Goal: Task Accomplishment & Management: Manage account settings

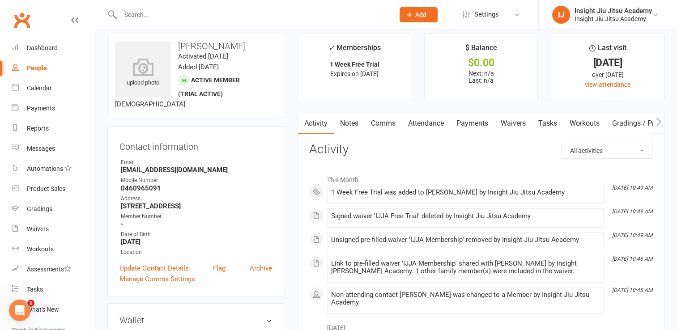
scroll to position [9, 0]
click at [48, 50] on div "Dashboard" at bounding box center [42, 47] width 31 height 7
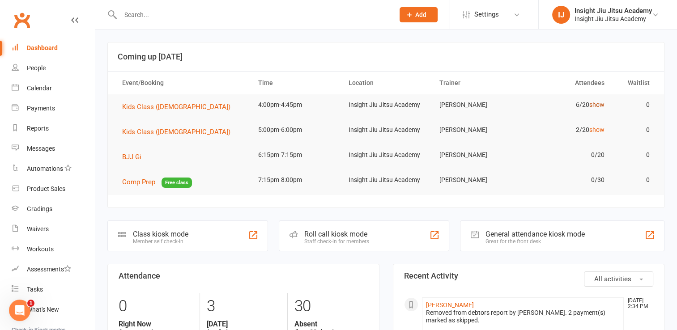
click at [599, 106] on link "show" at bounding box center [596, 104] width 15 height 7
click at [598, 130] on link "show" at bounding box center [596, 129] width 15 height 7
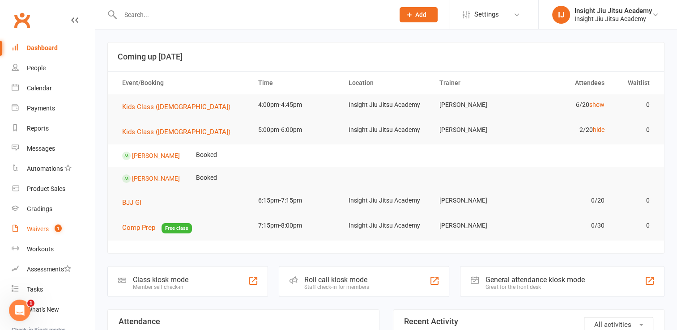
click at [28, 237] on link "Waivers 1" at bounding box center [53, 229] width 83 height 20
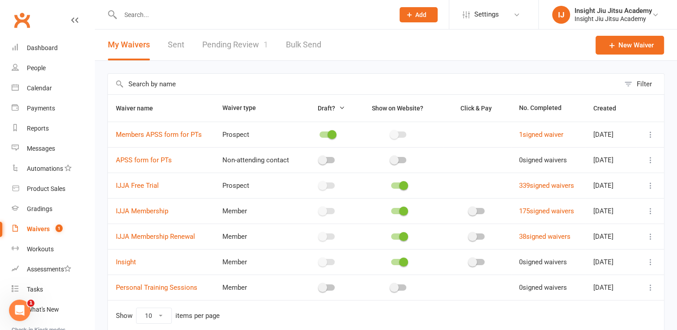
click at [245, 38] on link "Pending Review 1" at bounding box center [235, 45] width 66 height 31
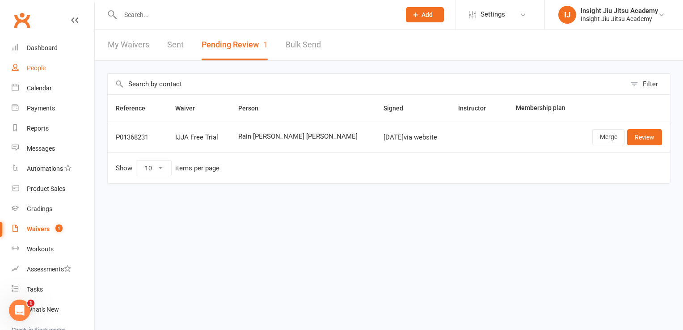
click at [37, 63] on link "People" at bounding box center [53, 68] width 83 height 20
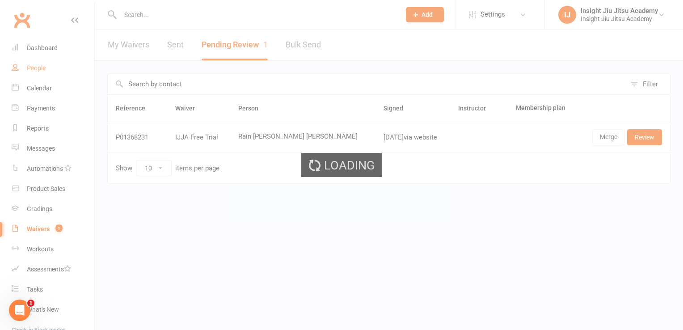
select select "100"
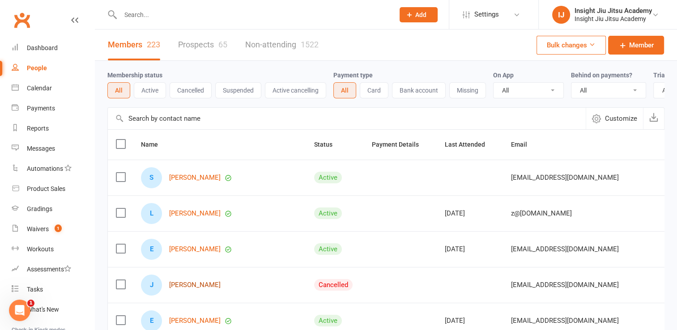
click at [182, 289] on link "[PERSON_NAME]" at bounding box center [194, 285] width 51 height 8
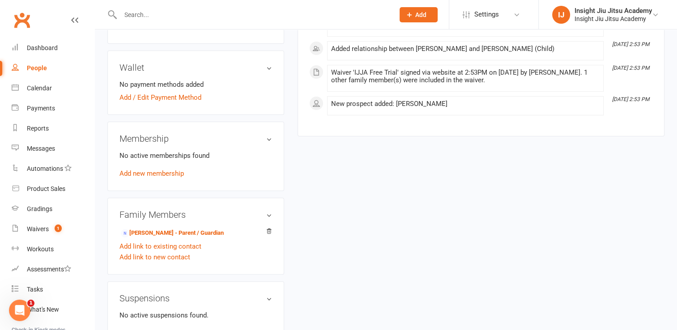
scroll to position [250, 0]
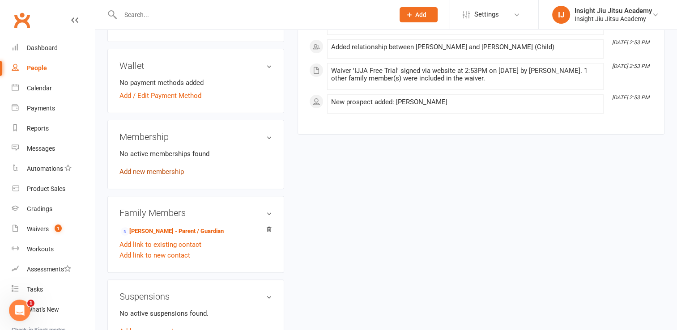
click at [161, 171] on link "Add new membership" at bounding box center [151, 172] width 64 height 8
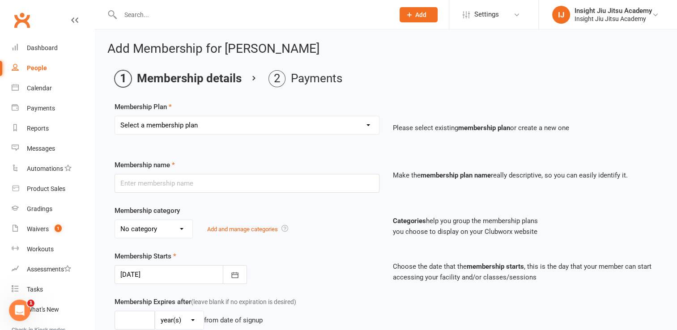
click at [186, 129] on select "Select a membership plan Create new Membership Plan 1 Month Free Trial Unlimite…" at bounding box center [247, 125] width 264 height 18
select select "24"
click at [115, 116] on select "Select a membership plan Create new Membership Plan 1 Month Free Trial Unlimite…" at bounding box center [247, 125] width 264 height 18
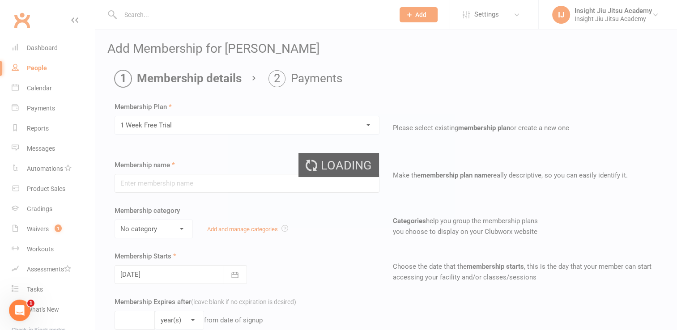
type input "1 Week Free Trial"
type input "8"
select select "0"
type input "1"
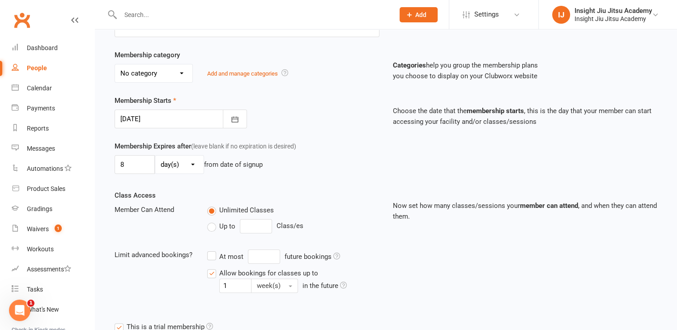
scroll to position [155, 0]
click at [232, 118] on icon "button" at bounding box center [234, 120] width 7 height 6
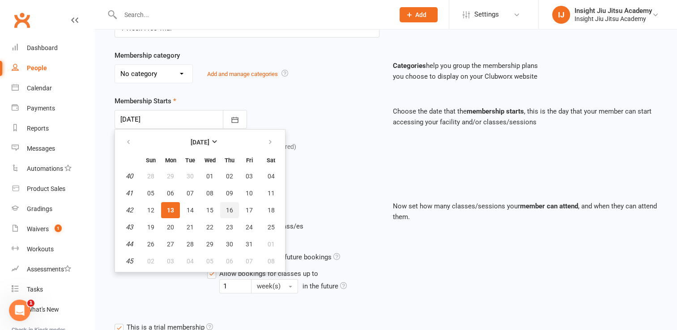
click at [226, 209] on span "16" at bounding box center [229, 210] width 7 height 7
type input "[DATE]"
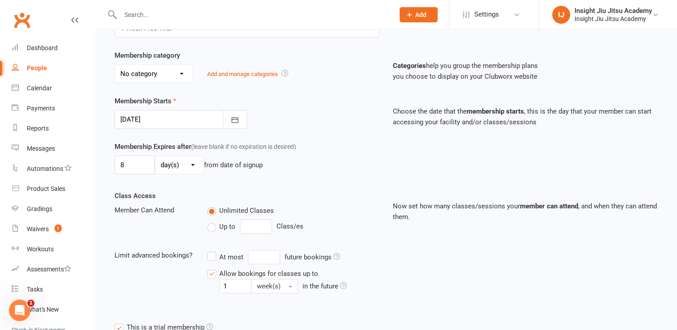
scroll to position [289, 0]
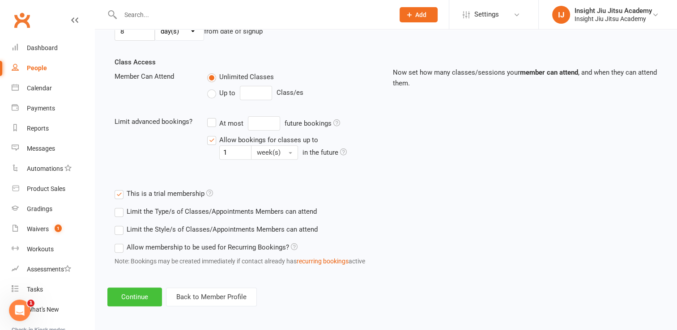
click at [131, 291] on button "Continue" at bounding box center [134, 297] width 55 height 19
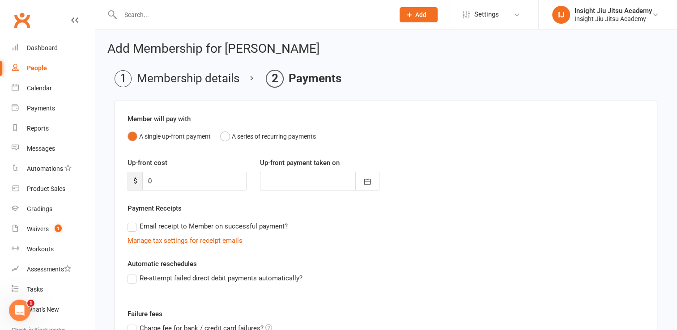
scroll to position [120, 0]
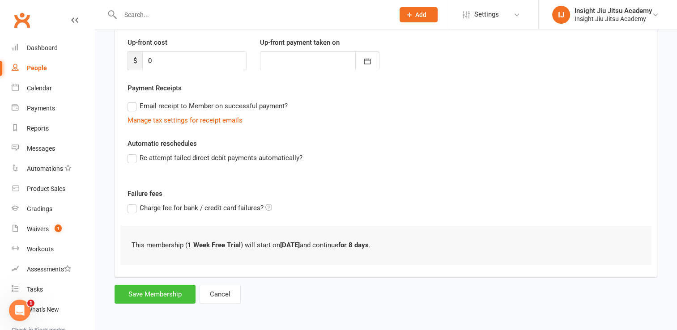
click at [162, 293] on button "Save Membership" at bounding box center [154, 294] width 81 height 19
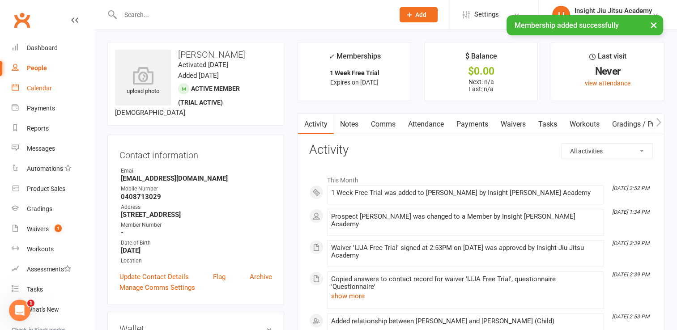
click at [34, 85] on div "Calendar" at bounding box center [39, 88] width 25 height 7
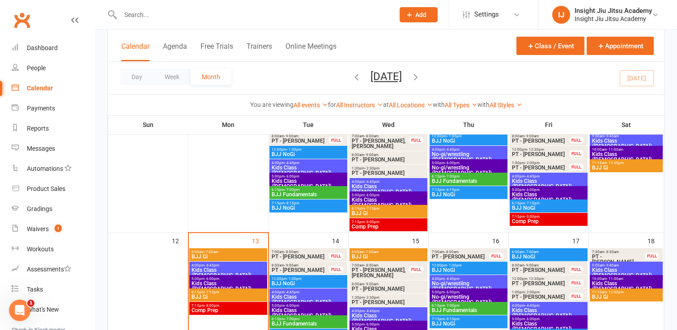
scroll to position [216, 0]
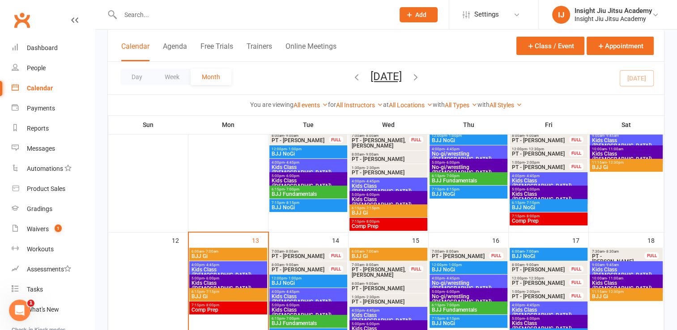
click at [453, 281] on span "No-gi/wrestling ([DEMOGRAPHIC_DATA])" at bounding box center [468, 285] width 74 height 11
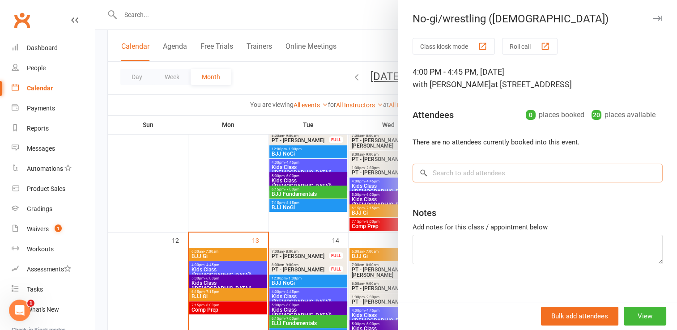
click at [447, 167] on input "search" at bounding box center [537, 173] width 250 height 19
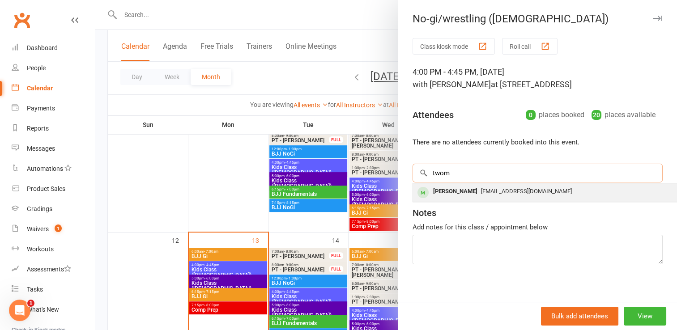
type input "twom"
click at [442, 194] on div "[PERSON_NAME]" at bounding box center [454, 191] width 51 height 13
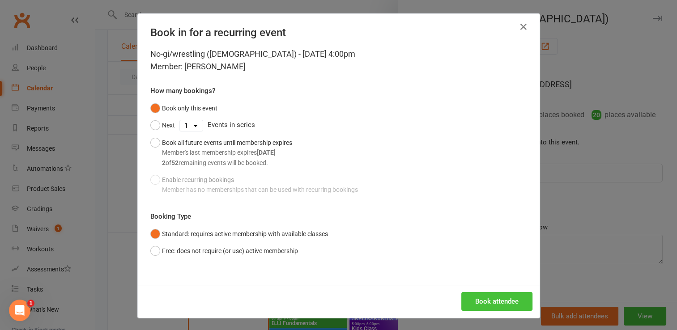
click at [492, 300] on button "Book attendee" at bounding box center [496, 301] width 71 height 19
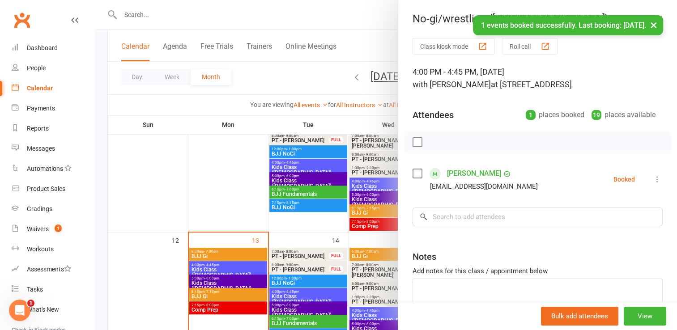
click at [652, 19] on button "×" at bounding box center [653, 24] width 16 height 19
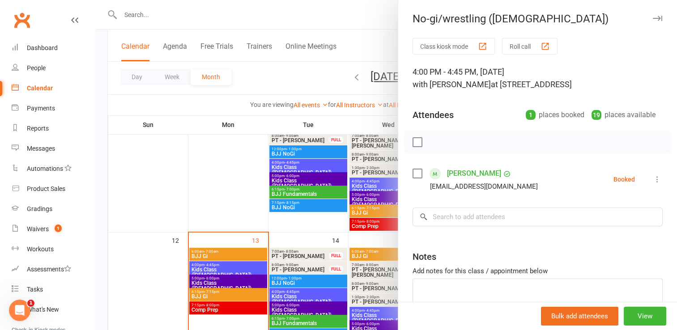
click at [653, 16] on icon "button" at bounding box center [657, 18] width 9 height 5
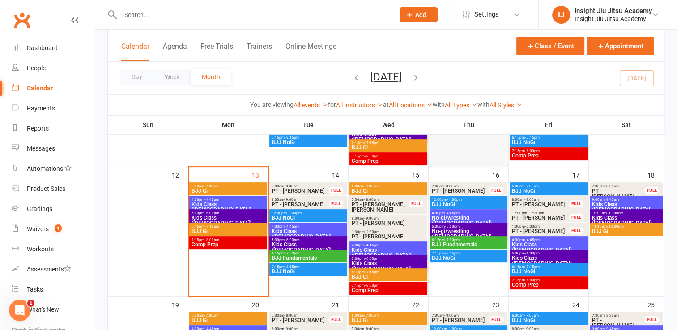
scroll to position [282, 0]
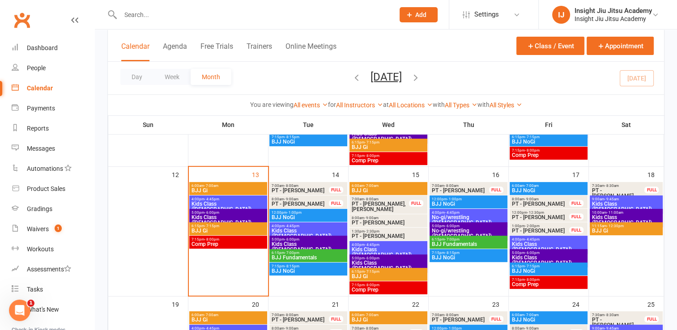
click at [387, 249] on span "Kids Class ([DEMOGRAPHIC_DATA])" at bounding box center [388, 252] width 74 height 11
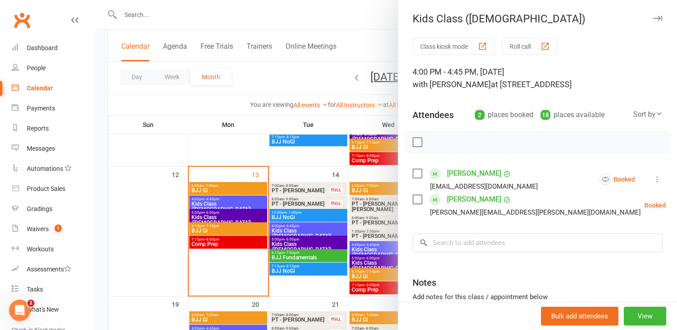
click at [215, 218] on div at bounding box center [386, 165] width 582 height 330
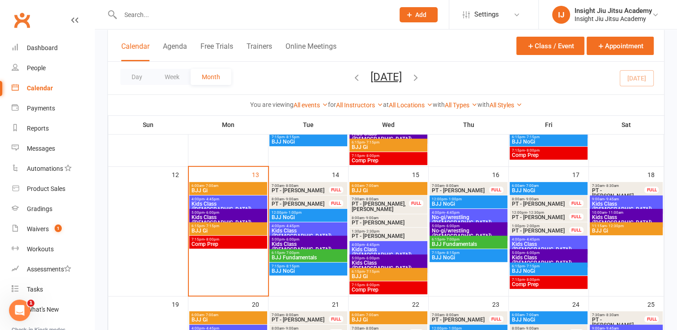
click at [281, 242] on span "Kids Class ([DEMOGRAPHIC_DATA])" at bounding box center [308, 247] width 74 height 11
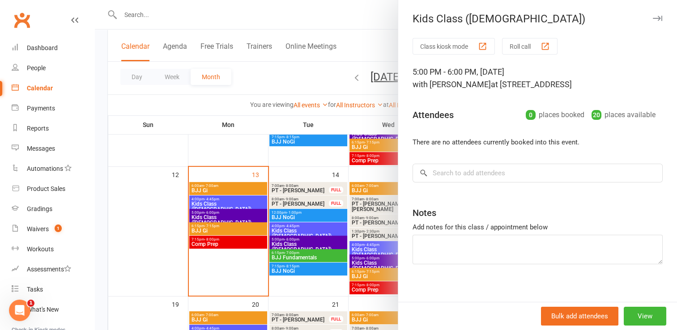
click at [242, 214] on div at bounding box center [386, 165] width 582 height 330
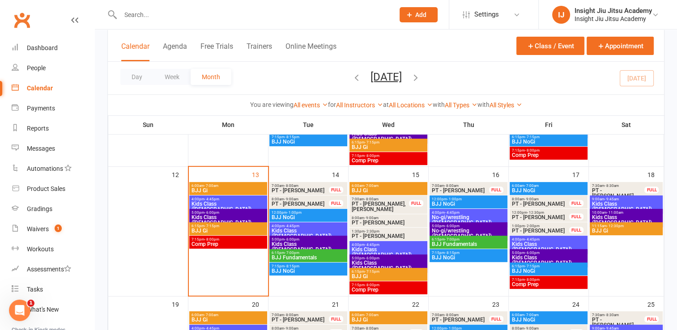
click at [242, 214] on span "5:00pm - 6:00pm" at bounding box center [228, 213] width 74 height 4
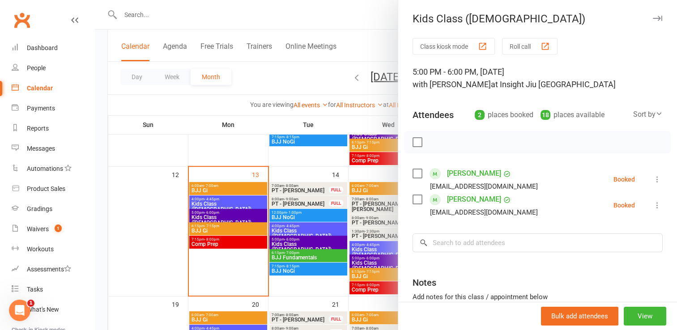
click at [306, 229] on div at bounding box center [386, 165] width 582 height 330
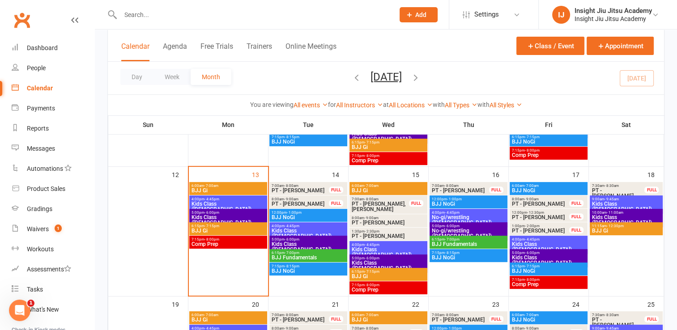
click at [306, 229] on span "Kids Class ([DEMOGRAPHIC_DATA])" at bounding box center [308, 233] width 74 height 11
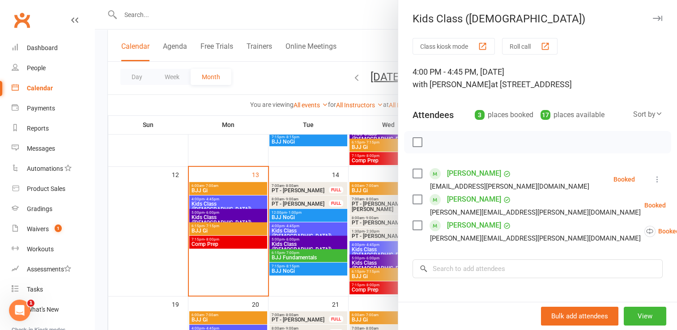
click at [288, 245] on div at bounding box center [386, 165] width 582 height 330
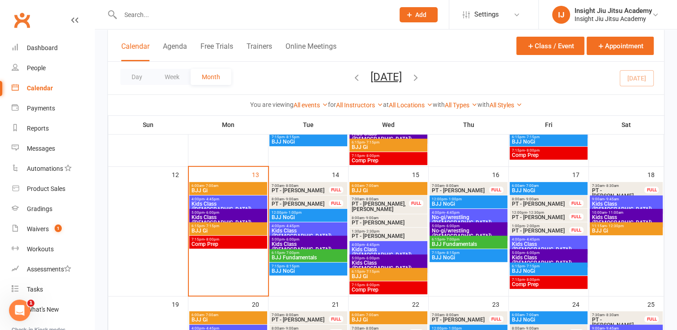
click at [288, 245] on span "Kids Class ([DEMOGRAPHIC_DATA])" at bounding box center [308, 247] width 74 height 11
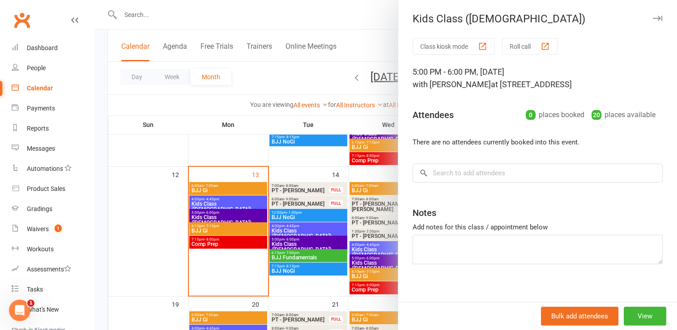
click at [288, 245] on div at bounding box center [386, 165] width 582 height 330
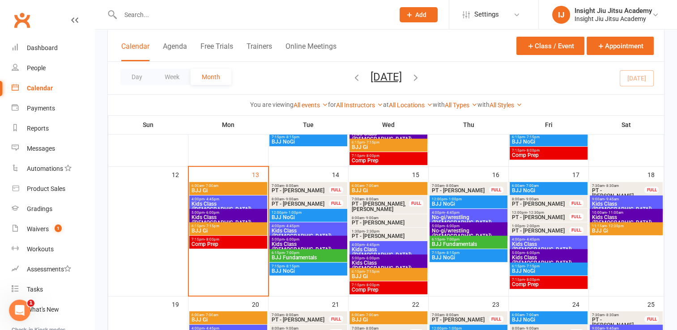
click at [371, 250] on span "Kids Class ([DEMOGRAPHIC_DATA])" at bounding box center [388, 252] width 74 height 11
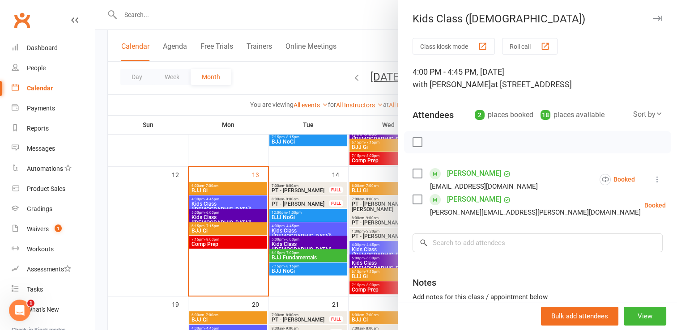
click at [363, 260] on div at bounding box center [386, 165] width 582 height 330
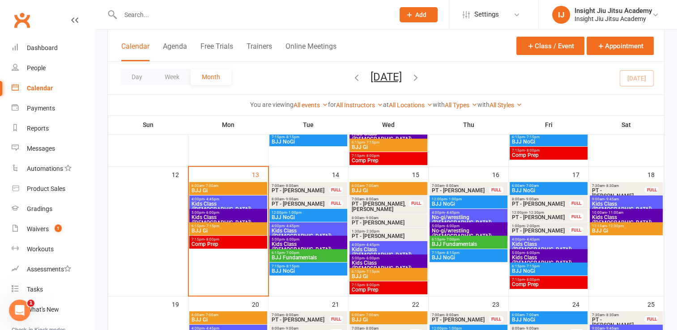
click at [363, 260] on span "Kids Class ([DEMOGRAPHIC_DATA])" at bounding box center [388, 265] width 74 height 11
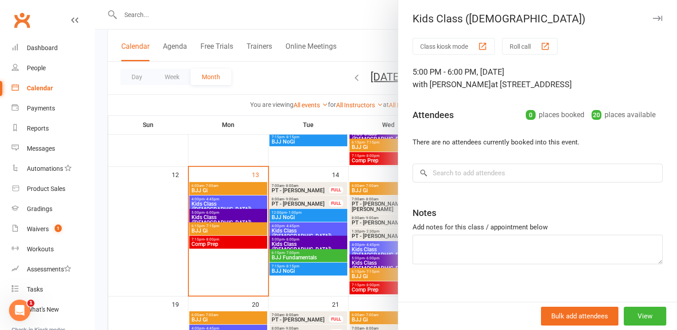
click at [363, 260] on div at bounding box center [386, 165] width 582 height 330
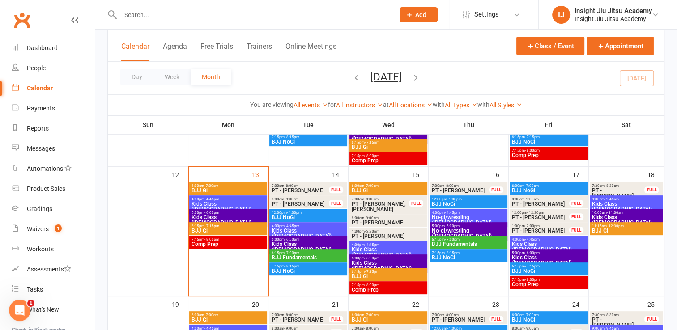
click at [460, 228] on span "No-gi/wrestling ([DEMOGRAPHIC_DATA])" at bounding box center [468, 233] width 74 height 11
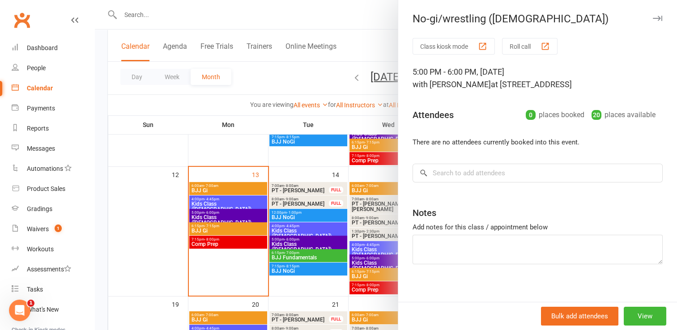
drag, startPoint x: 352, startPoint y: 212, endPoint x: 392, endPoint y: 204, distance: 41.0
click at [392, 204] on div at bounding box center [386, 165] width 582 height 330
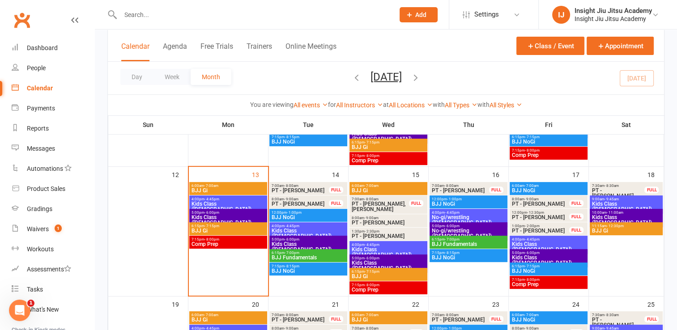
click at [443, 215] on span "No-gi/wrestling ([DEMOGRAPHIC_DATA])" at bounding box center [468, 220] width 74 height 11
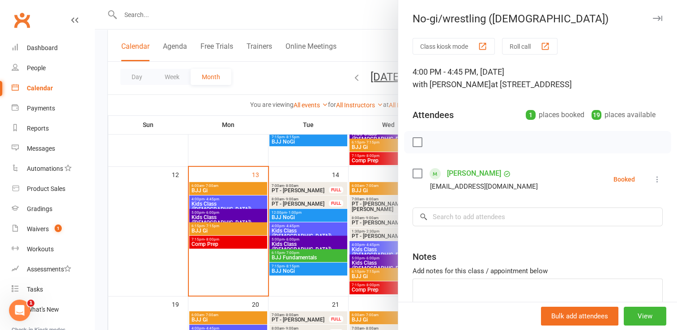
click at [292, 168] on div at bounding box center [386, 165] width 582 height 330
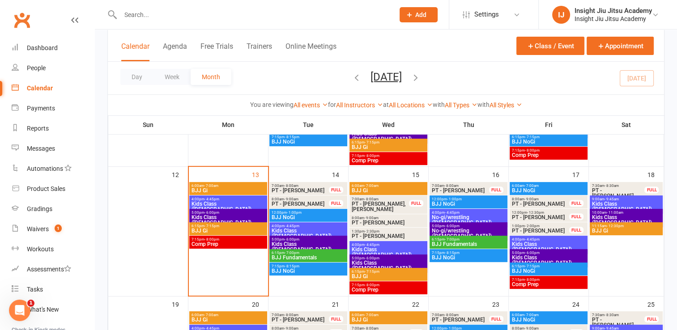
click at [545, 242] on span "Kids Class ([DEMOGRAPHIC_DATA])" at bounding box center [548, 247] width 74 height 11
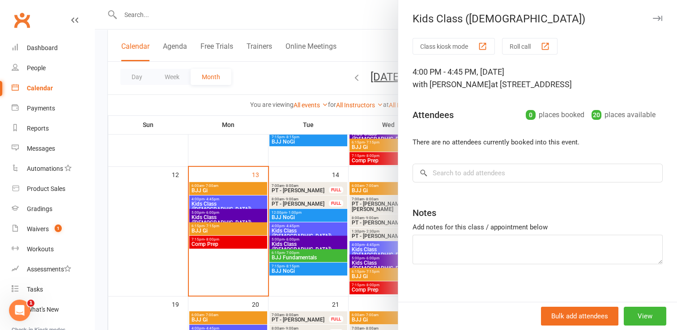
click at [297, 162] on div at bounding box center [386, 165] width 582 height 330
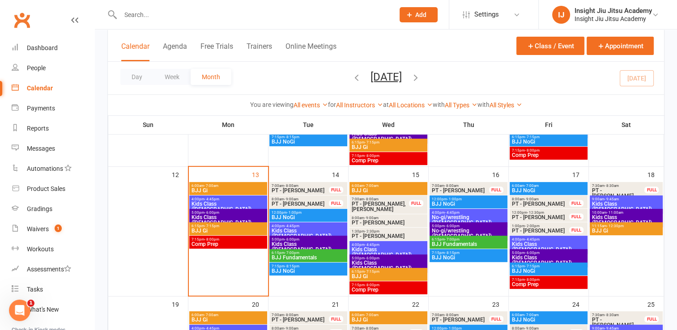
click at [521, 258] on span "Kids Class ([DEMOGRAPHIC_DATA])" at bounding box center [548, 260] width 74 height 11
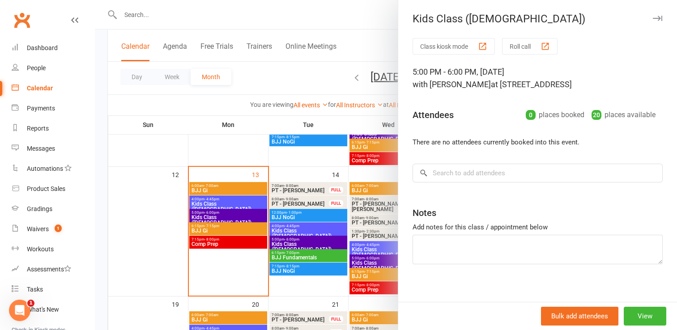
click at [314, 159] on div at bounding box center [386, 165] width 582 height 330
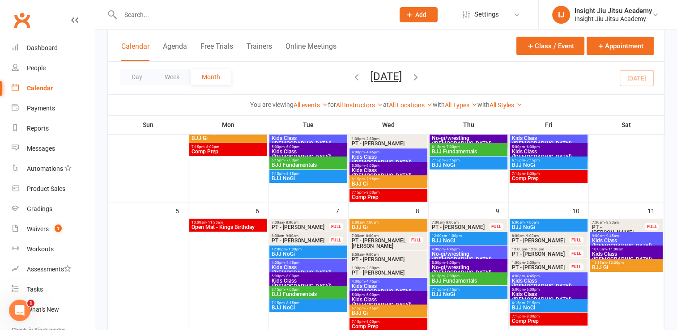
scroll to position [90, 0]
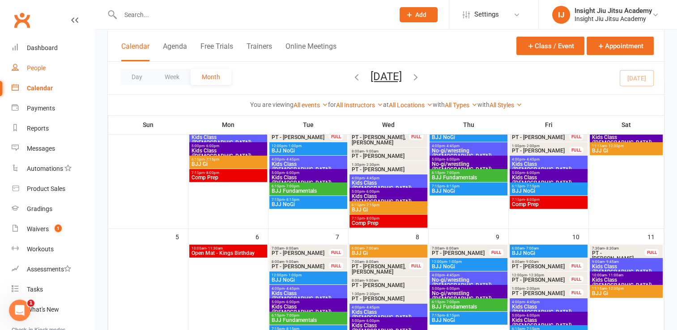
click at [37, 71] on div "People" at bounding box center [36, 67] width 19 height 7
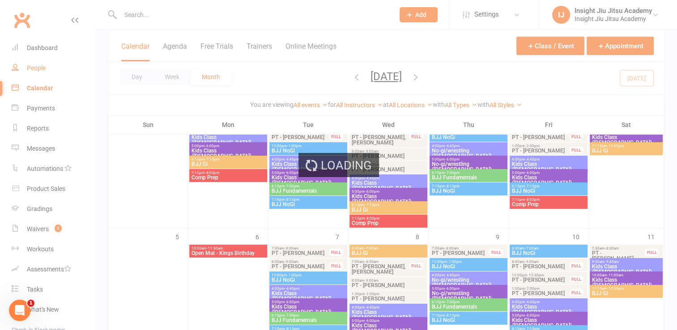
select select "100"
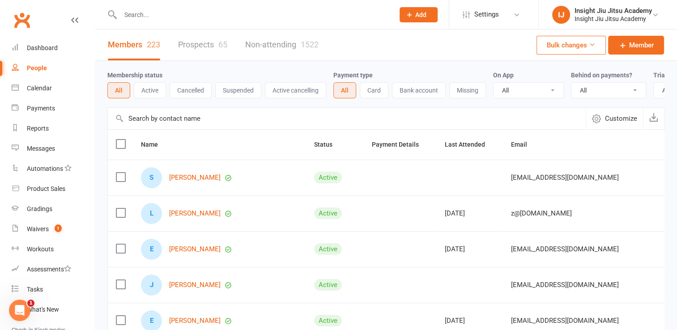
click at [146, 93] on button "Active" at bounding box center [150, 90] width 32 height 16
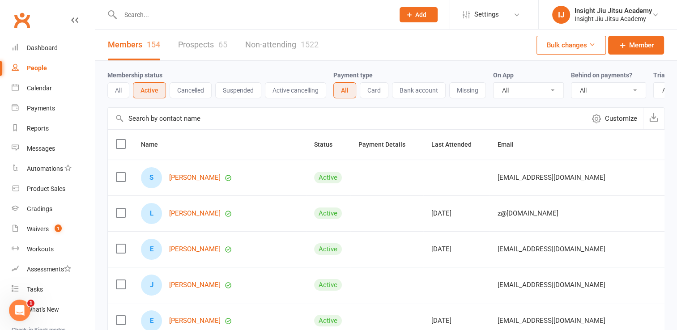
click at [112, 89] on button "All" at bounding box center [118, 90] width 22 height 16
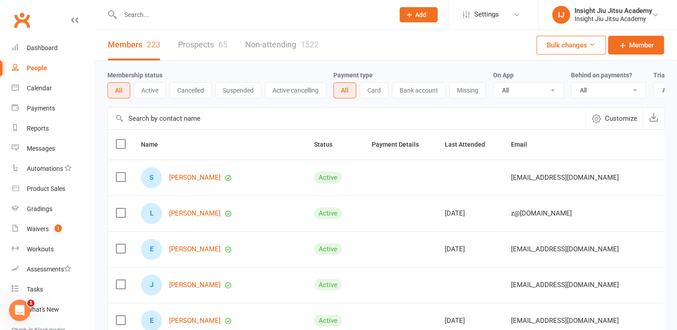
click at [186, 50] on link "Prospects 65" at bounding box center [202, 45] width 49 height 31
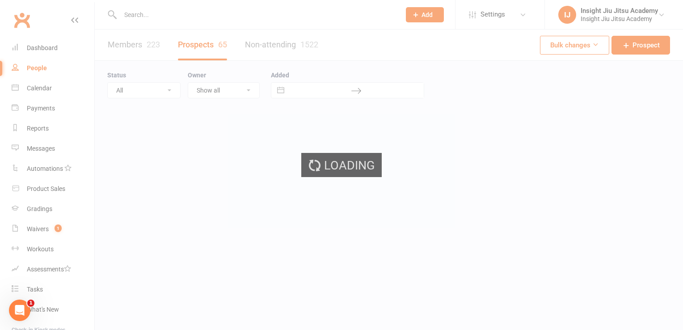
select select "100"
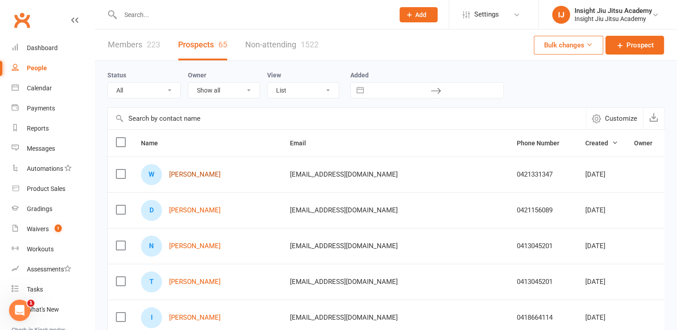
click at [200, 174] on link "[PERSON_NAME]" at bounding box center [194, 175] width 51 height 8
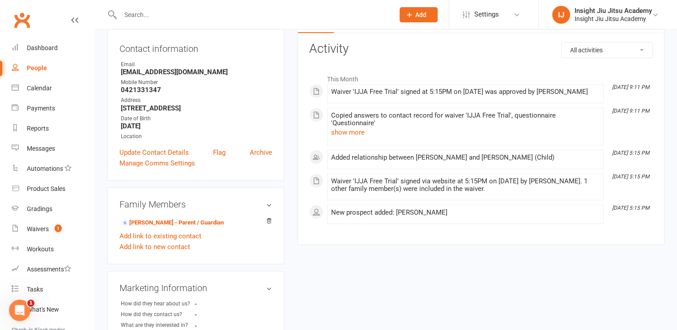
scroll to position [95, 0]
click at [147, 222] on link "[PERSON_NAME] - Parent / Guardian" at bounding box center [172, 221] width 103 height 9
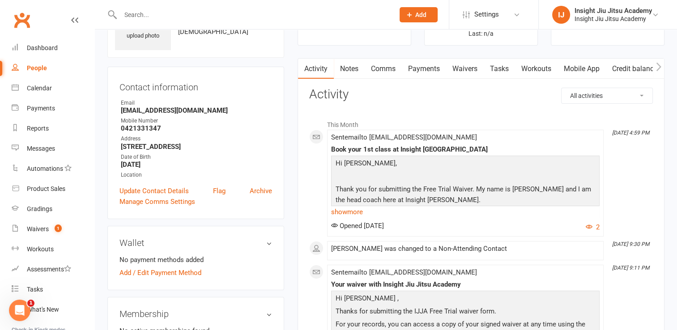
scroll to position [56, 0]
click at [358, 214] on link "show more" at bounding box center [465, 211] width 268 height 13
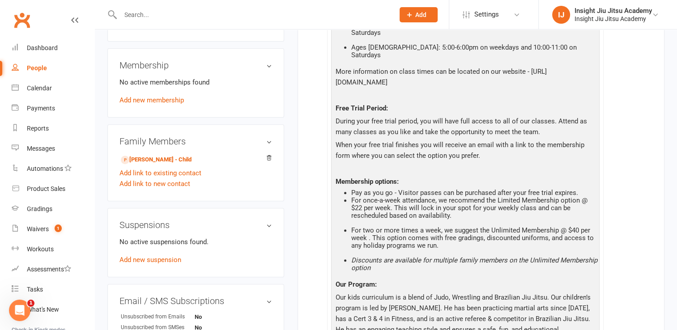
scroll to position [304, 0]
click at [155, 161] on link "[PERSON_NAME] - Child" at bounding box center [156, 159] width 71 height 9
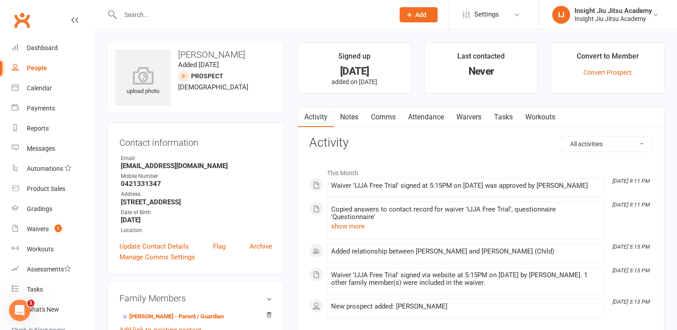
click at [209, 14] on input "text" at bounding box center [253, 14] width 270 height 13
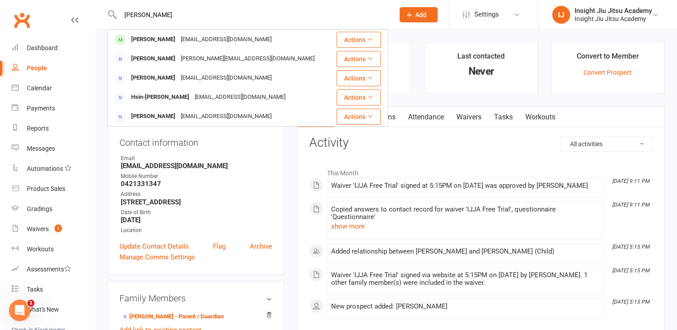
type input "[PERSON_NAME]"
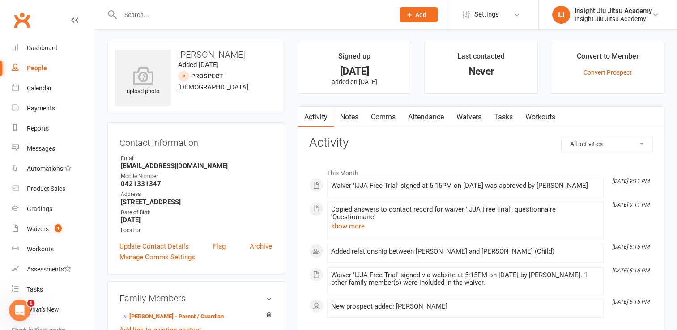
click at [382, 119] on link "Comms" at bounding box center [383, 117] width 37 height 21
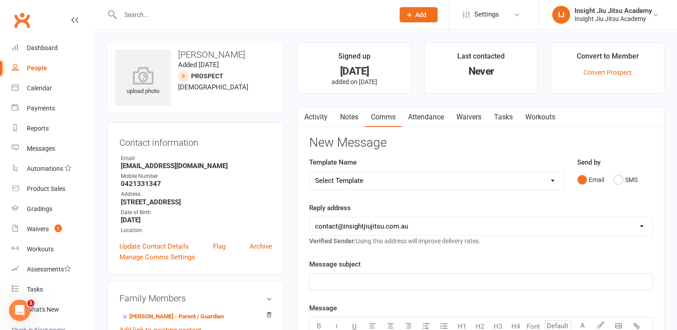
click at [371, 182] on select "Select Template [Email] cancelled members adults [Email] Club Closure Notice [E…" at bounding box center [436, 181] width 254 height 18
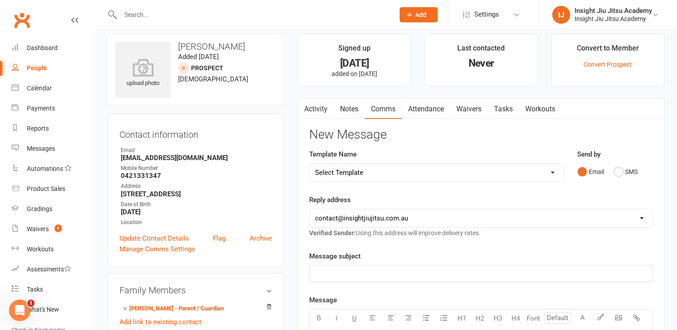
scroll to position [8, 0]
click at [435, 111] on link "Attendance" at bounding box center [426, 108] width 48 height 21
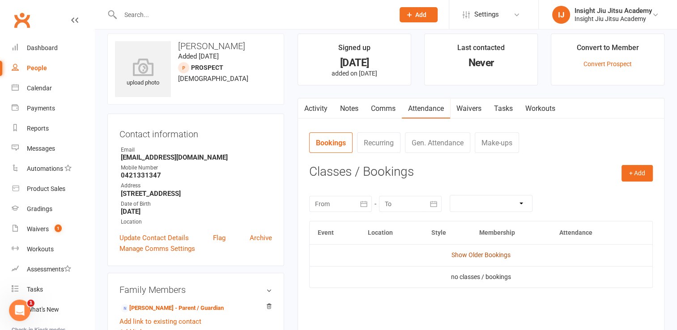
click at [492, 252] on link "Show Older Bookings" at bounding box center [480, 254] width 59 height 7
